Goal: Information Seeking & Learning: Learn about a topic

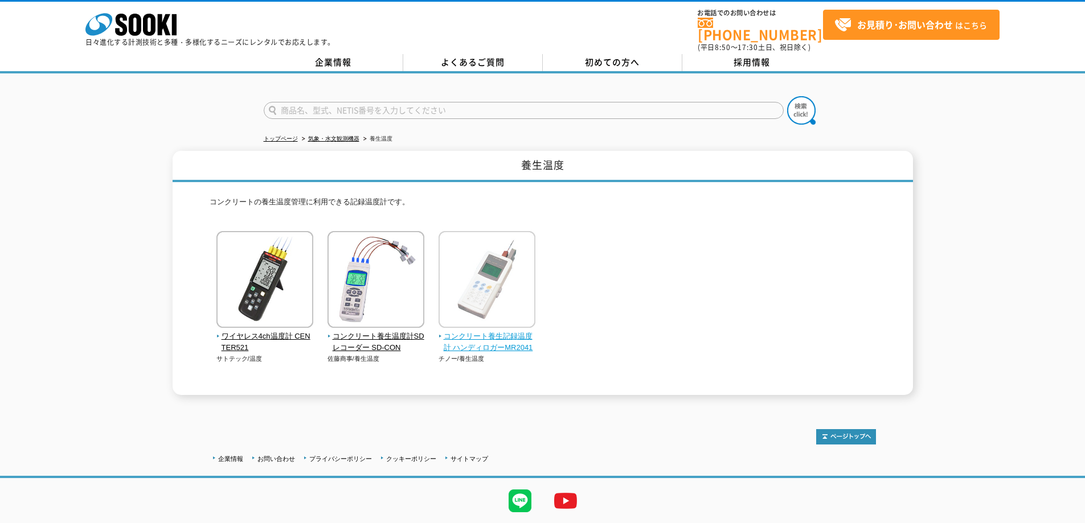
click at [457, 336] on span "コンクリート養生記録温度計 ハンディロガーMR2041" at bounding box center [487, 343] width 97 height 24
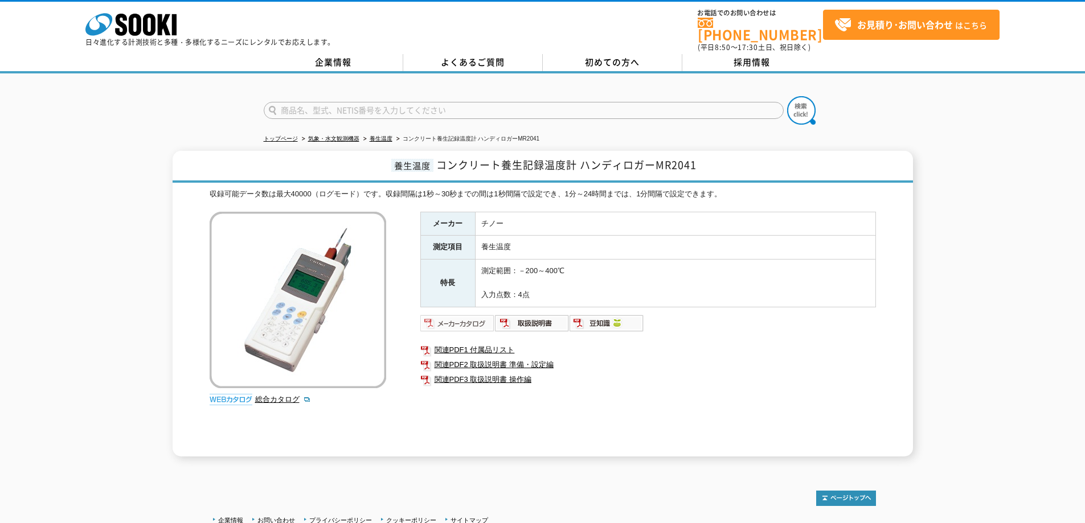
click at [470, 317] on img at bounding box center [457, 323] width 75 height 18
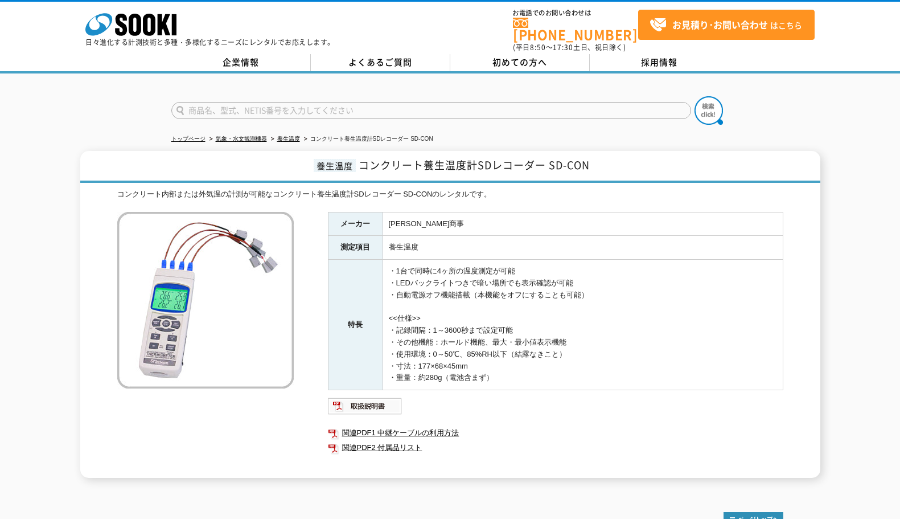
click at [132, 95] on div at bounding box center [450, 100] width 900 height 55
click at [98, 109] on div at bounding box center [450, 100] width 900 height 55
click at [70, 96] on div at bounding box center [450, 100] width 900 height 55
